Goal: Task Accomplishment & Management: Manage account settings

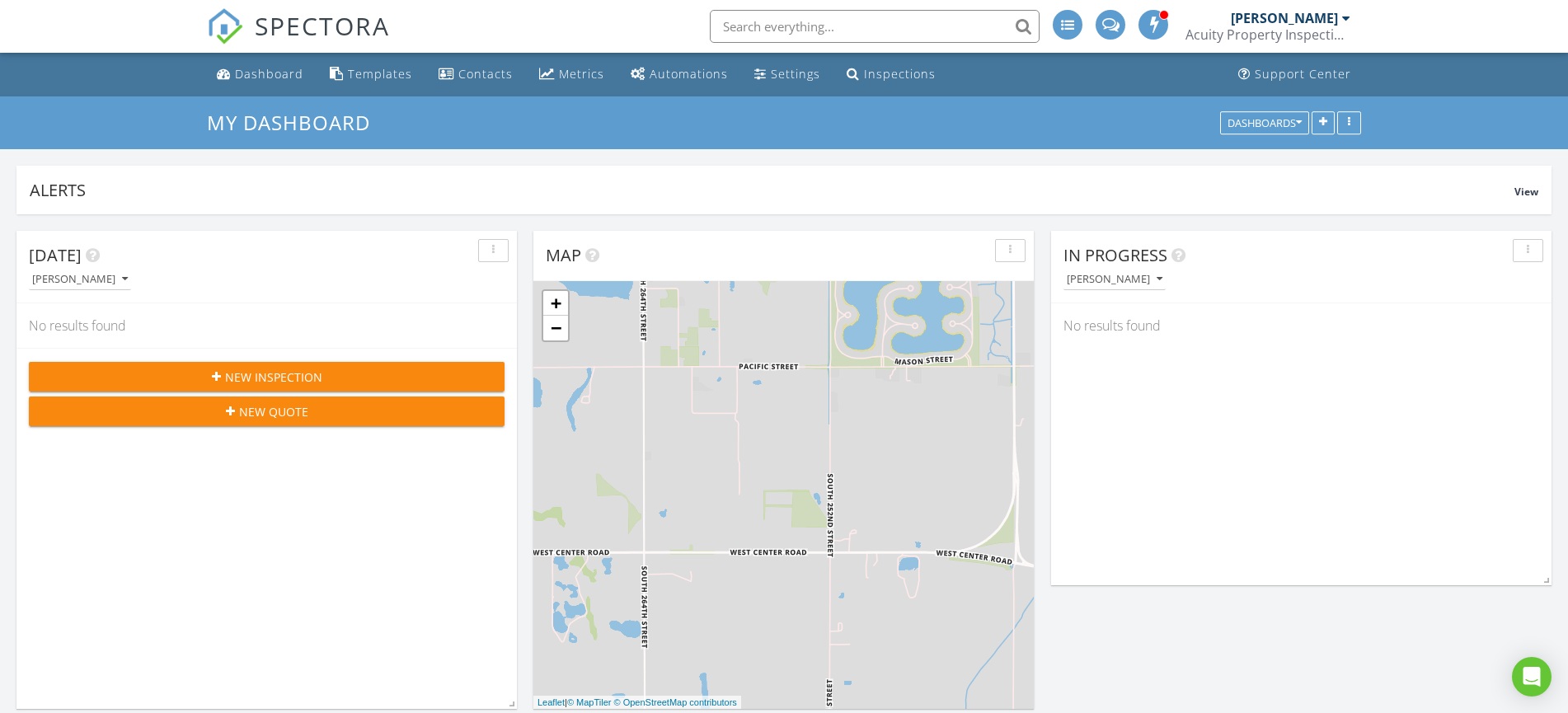
scroll to position [1885, 1581]
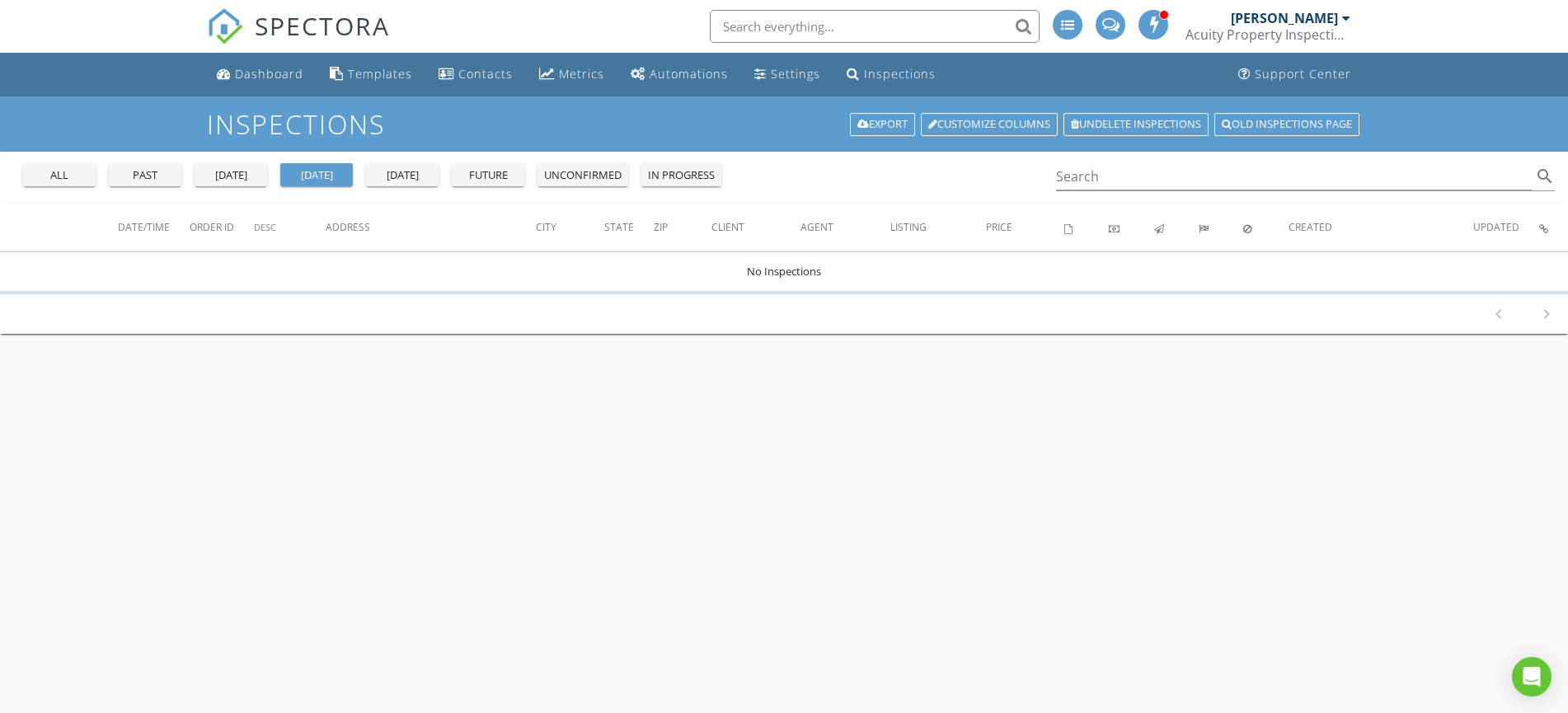
click at [130, 169] on div "past" at bounding box center [145, 175] width 59 height 16
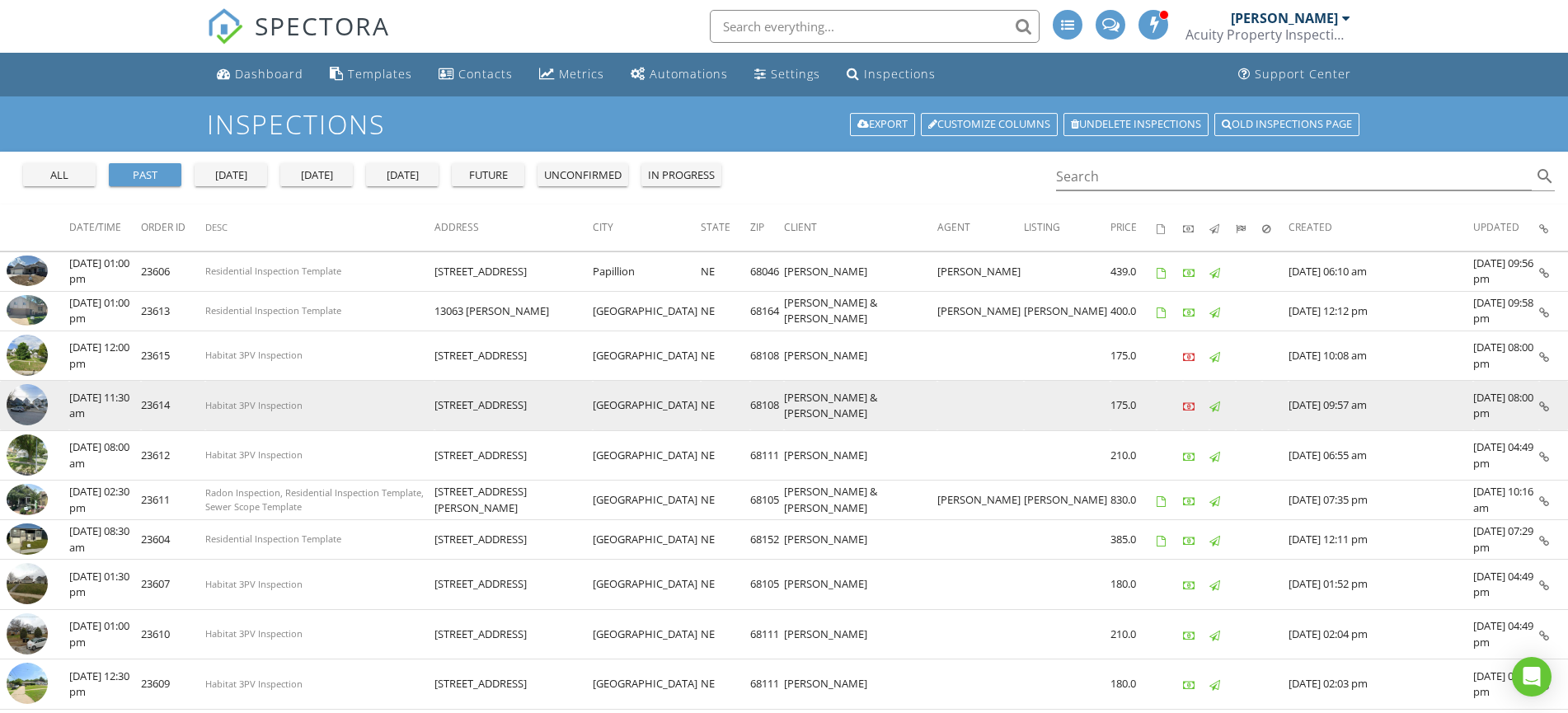
click at [18, 404] on img at bounding box center [27, 405] width 41 height 41
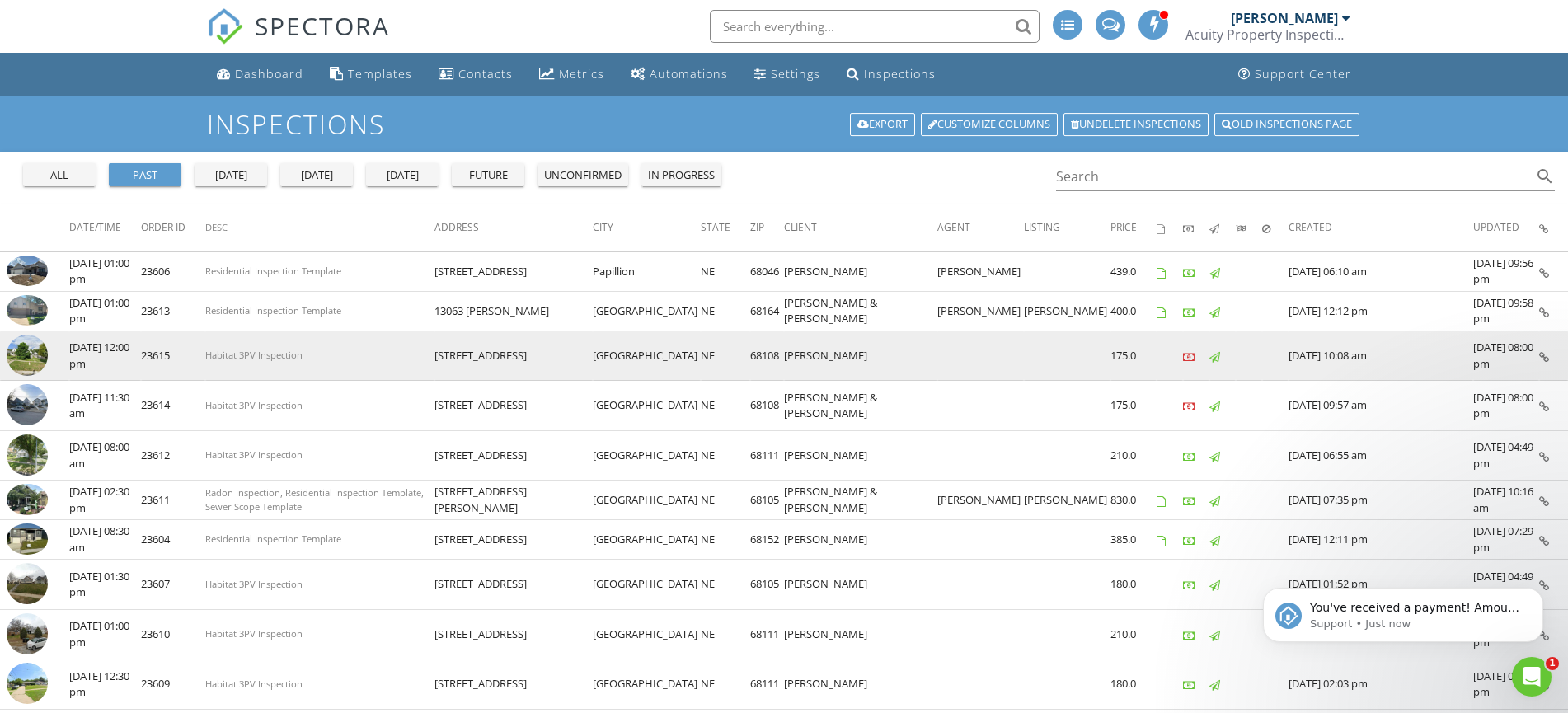
click at [21, 348] on img at bounding box center [27, 355] width 41 height 41
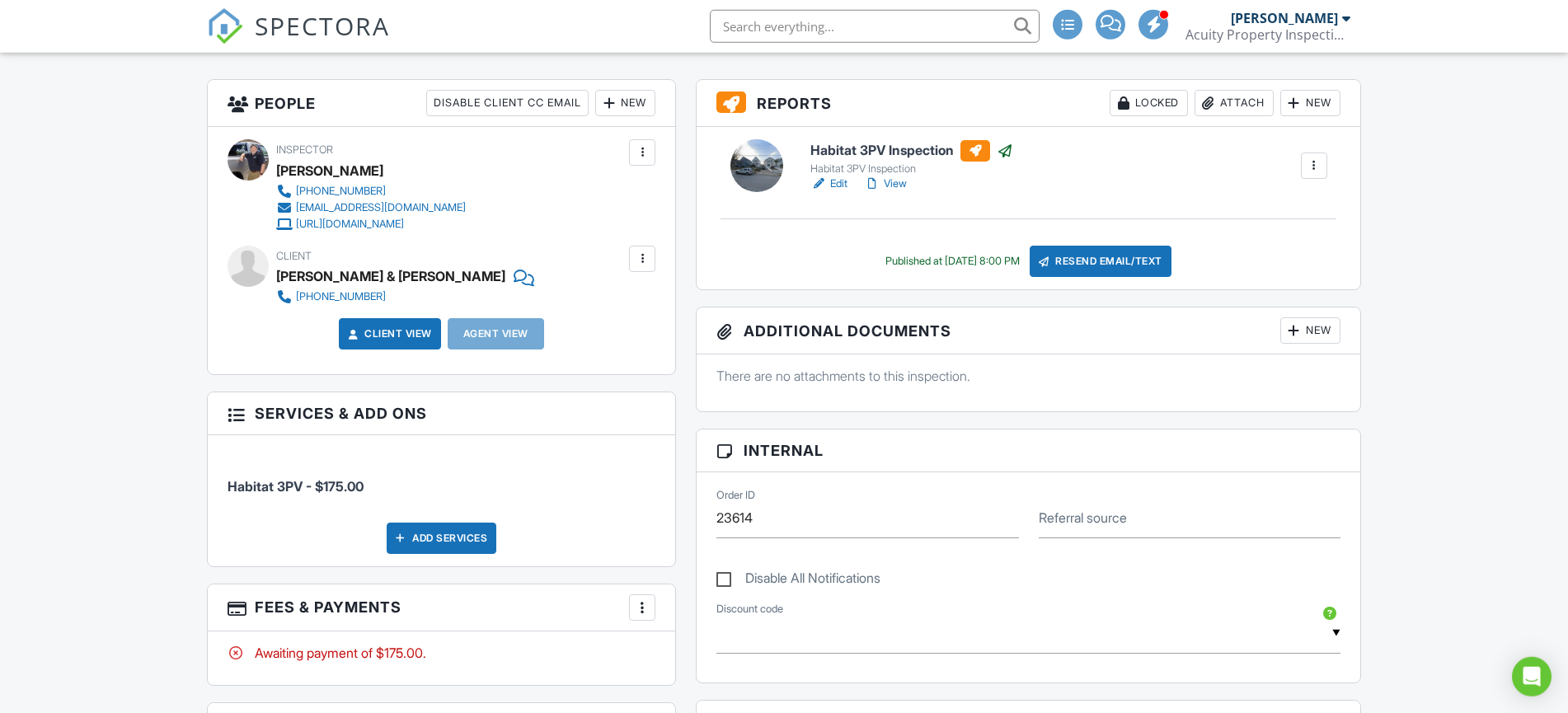
scroll to position [686, 0]
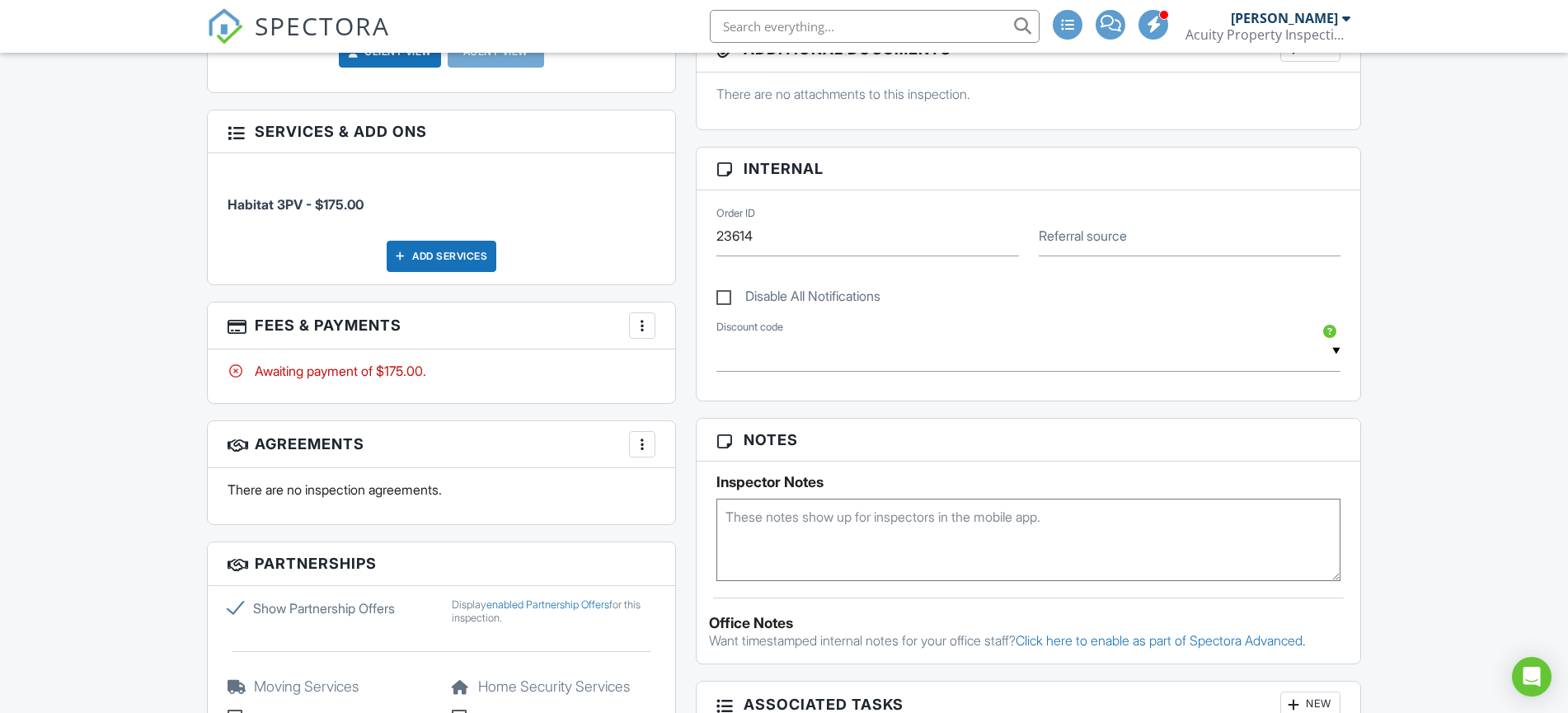
click at [638, 327] on div at bounding box center [641, 326] width 16 height 16
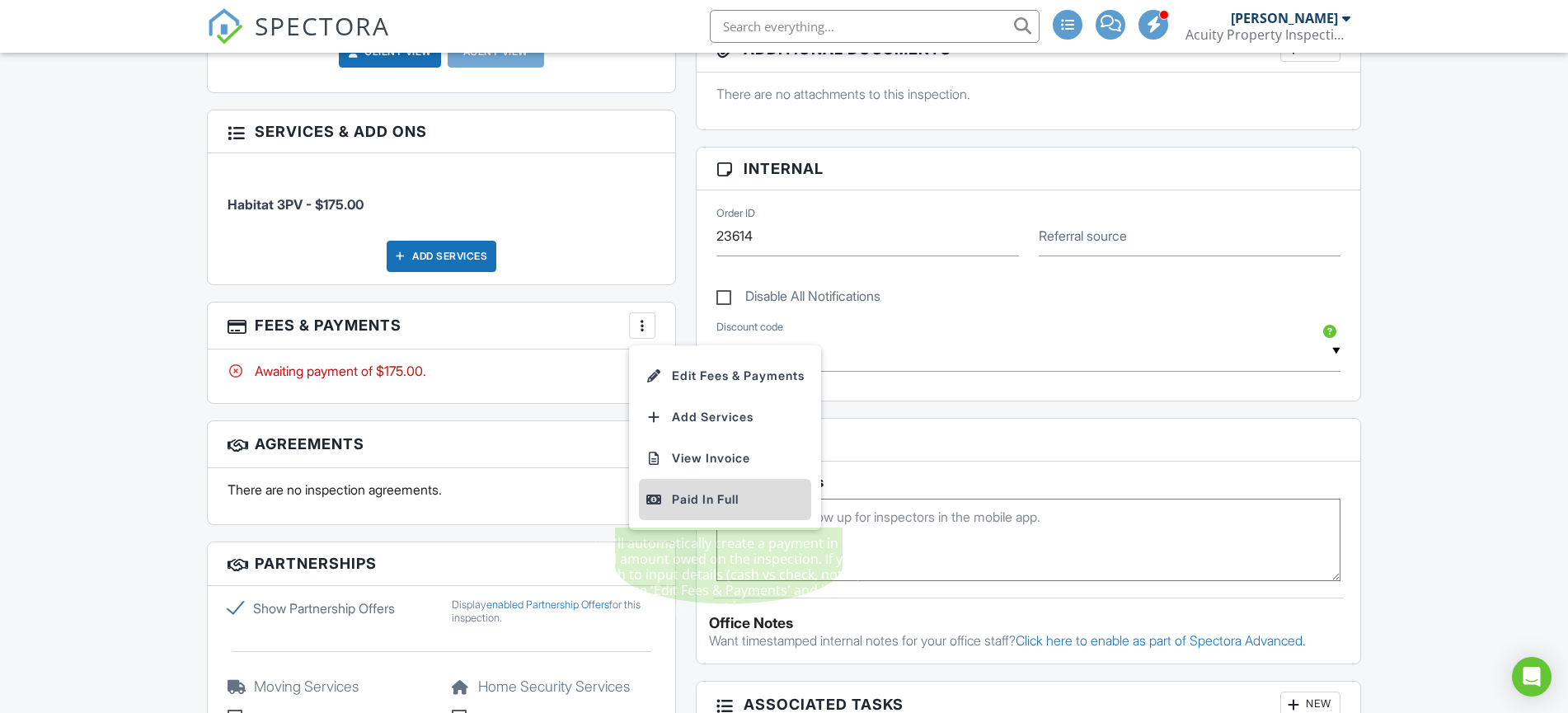
click at [696, 491] on div "Paid In Full" at bounding box center [724, 500] width 159 height 20
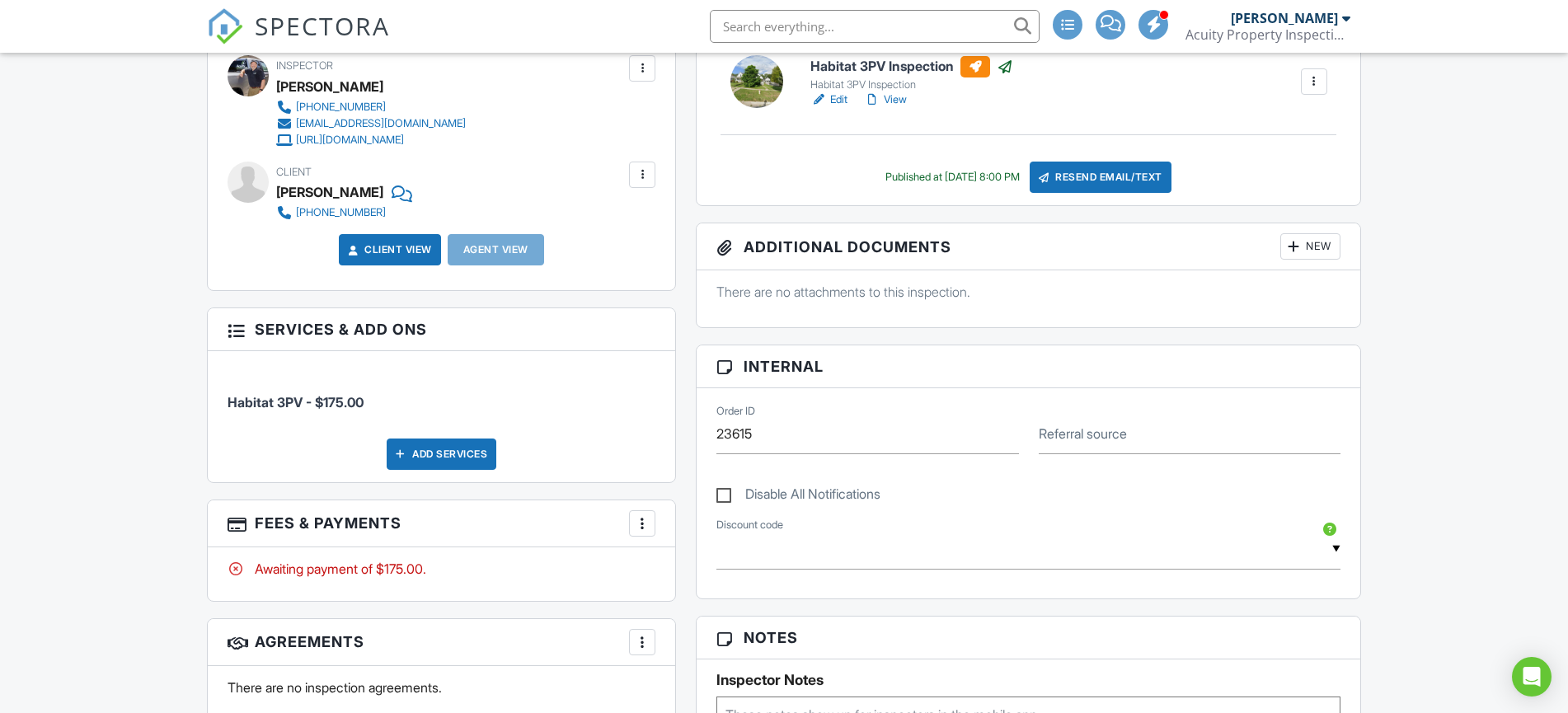
scroll to position [488, 0]
click at [641, 528] on div at bounding box center [641, 523] width 16 height 16
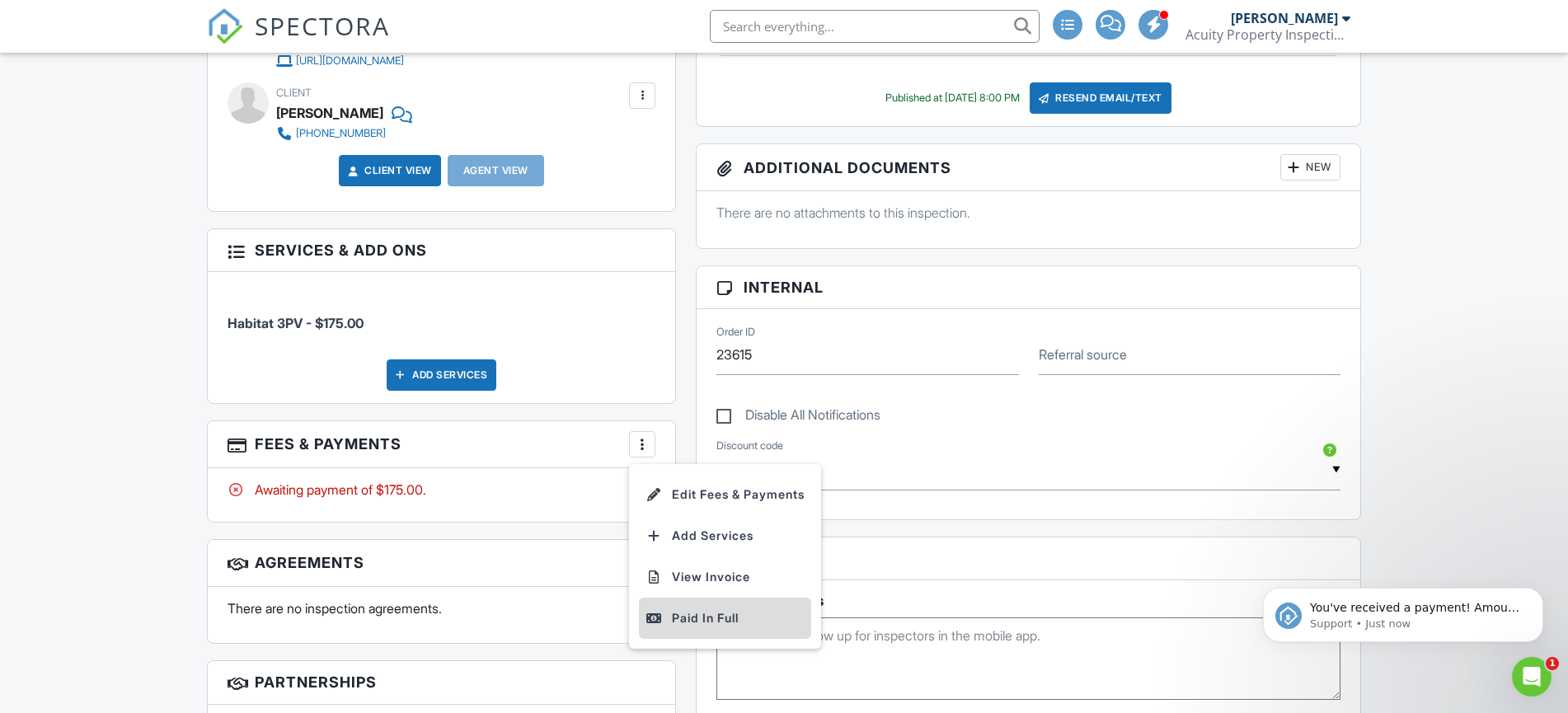
scroll to position [0, 0]
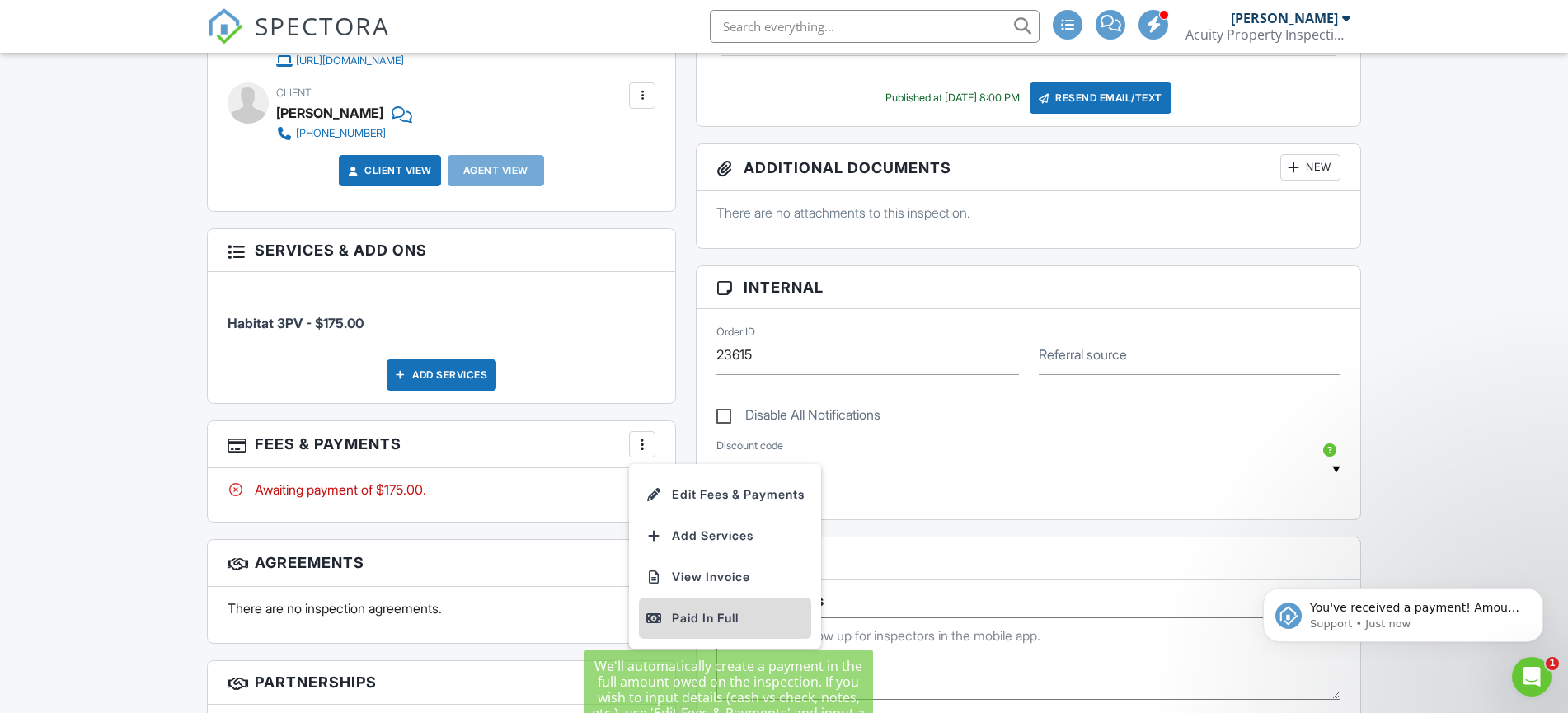
click at [707, 620] on div "Paid In Full" at bounding box center [724, 618] width 159 height 20
